Goal: Find specific page/section: Find specific page/section

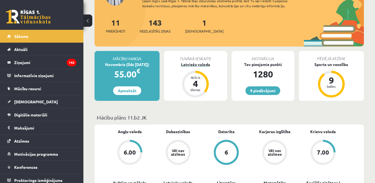
scroll to position [28, 0]
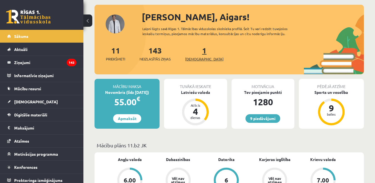
click at [194, 61] on span "[DEMOGRAPHIC_DATA]" at bounding box center [204, 59] width 38 height 6
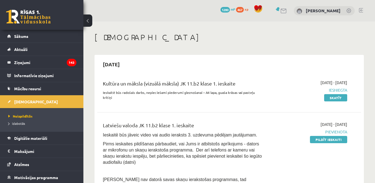
click at [361, 10] on link at bounding box center [361, 10] width 4 height 4
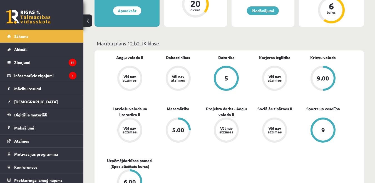
scroll to position [139, 0]
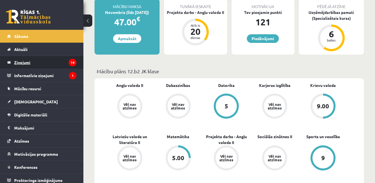
click at [20, 63] on legend "Ziņojumi 14" at bounding box center [45, 62] width 62 height 13
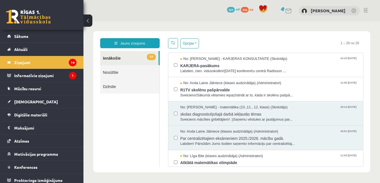
click at [364, 11] on link at bounding box center [366, 10] width 4 height 4
